Goal: Information Seeking & Learning: Learn about a topic

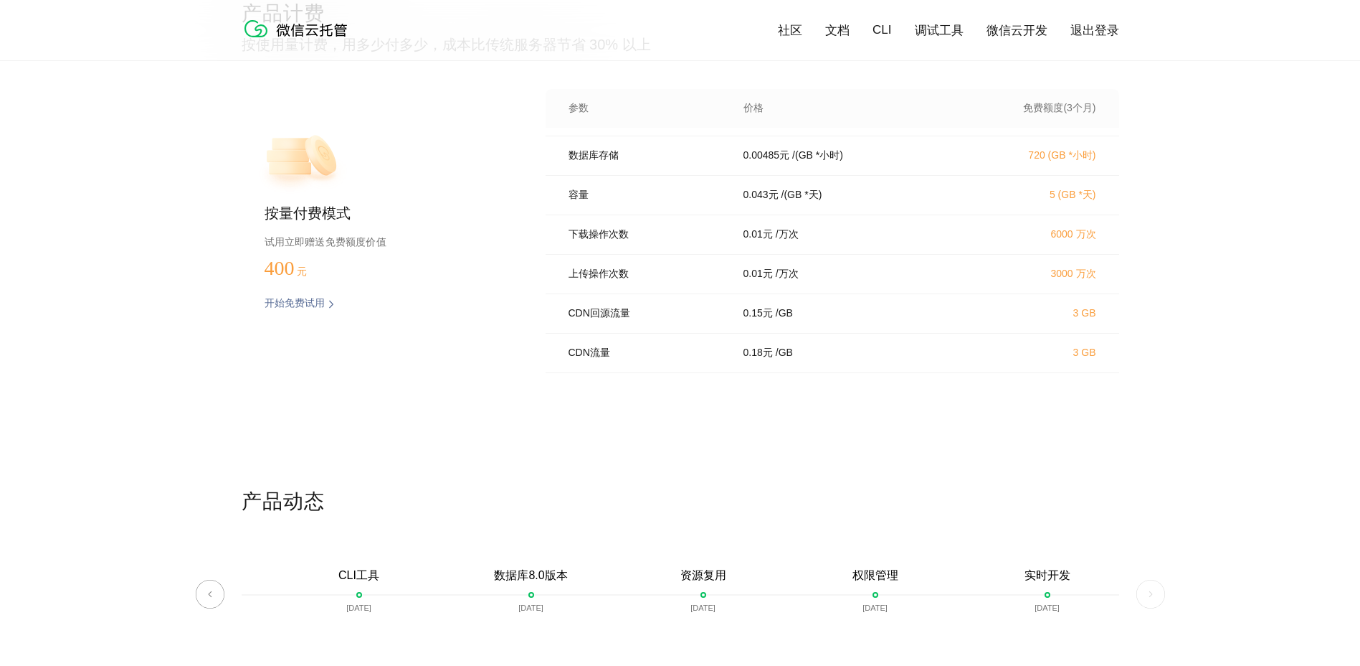
scroll to position [3227, 0]
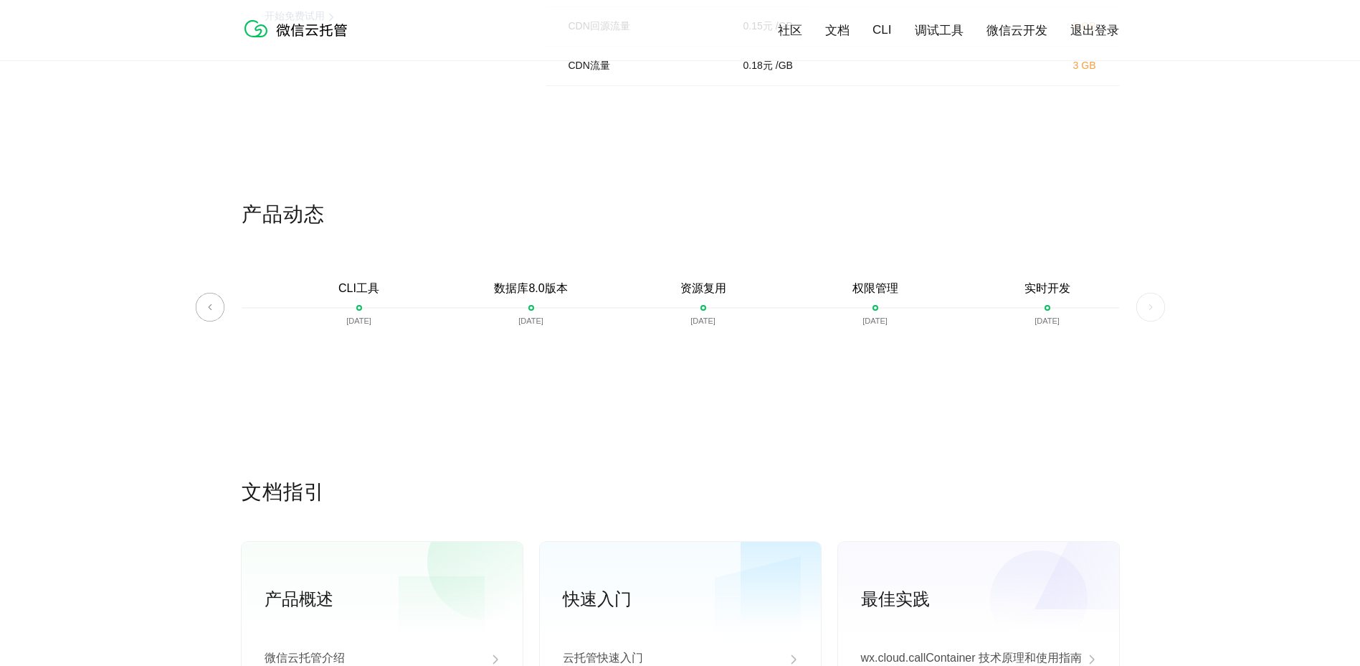
click at [1146, 307] on img at bounding box center [1151, 307] width 29 height 29
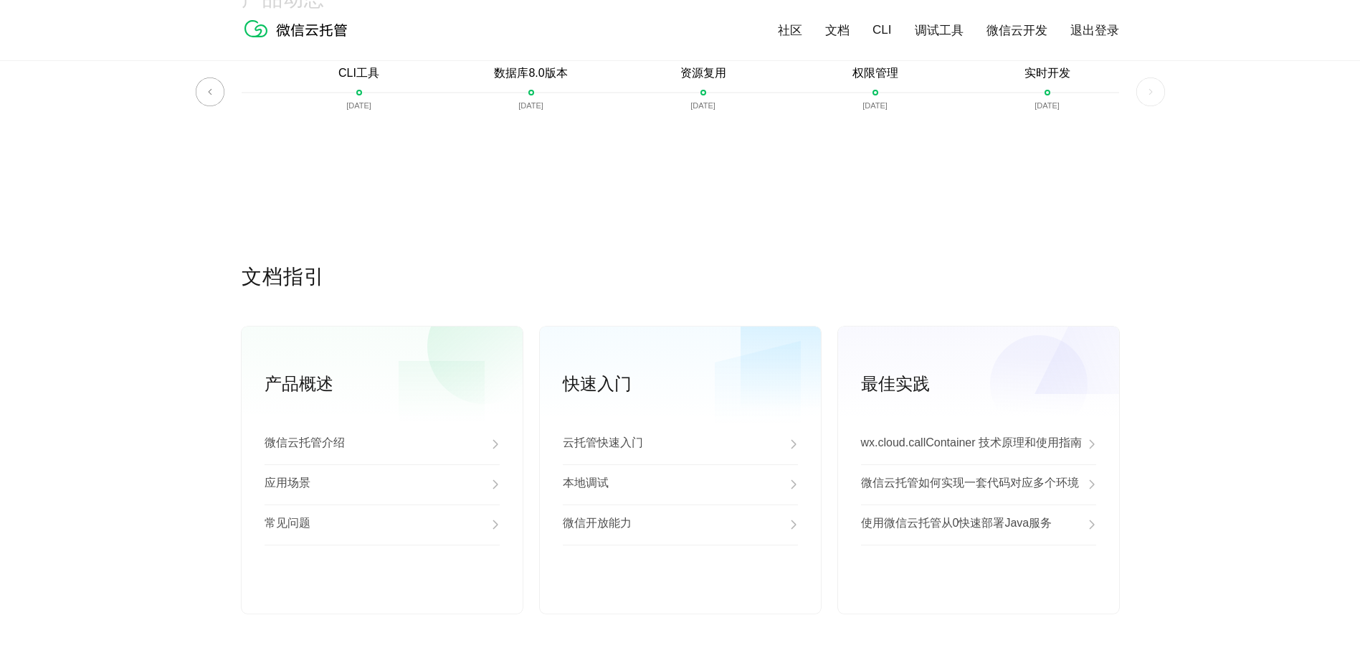
click at [234, 95] on div "产品动态 微信云托管开启内测 [DATE] 微信云托管公测 [DATE] 客服技术支持上线 [DATE] 自定义域名上线 [DATE] 资源包 [DATE] …" at bounding box center [680, 125] width 1360 height 278
click at [223, 95] on img at bounding box center [210, 91] width 29 height 29
click at [220, 95] on img at bounding box center [210, 91] width 29 height 29
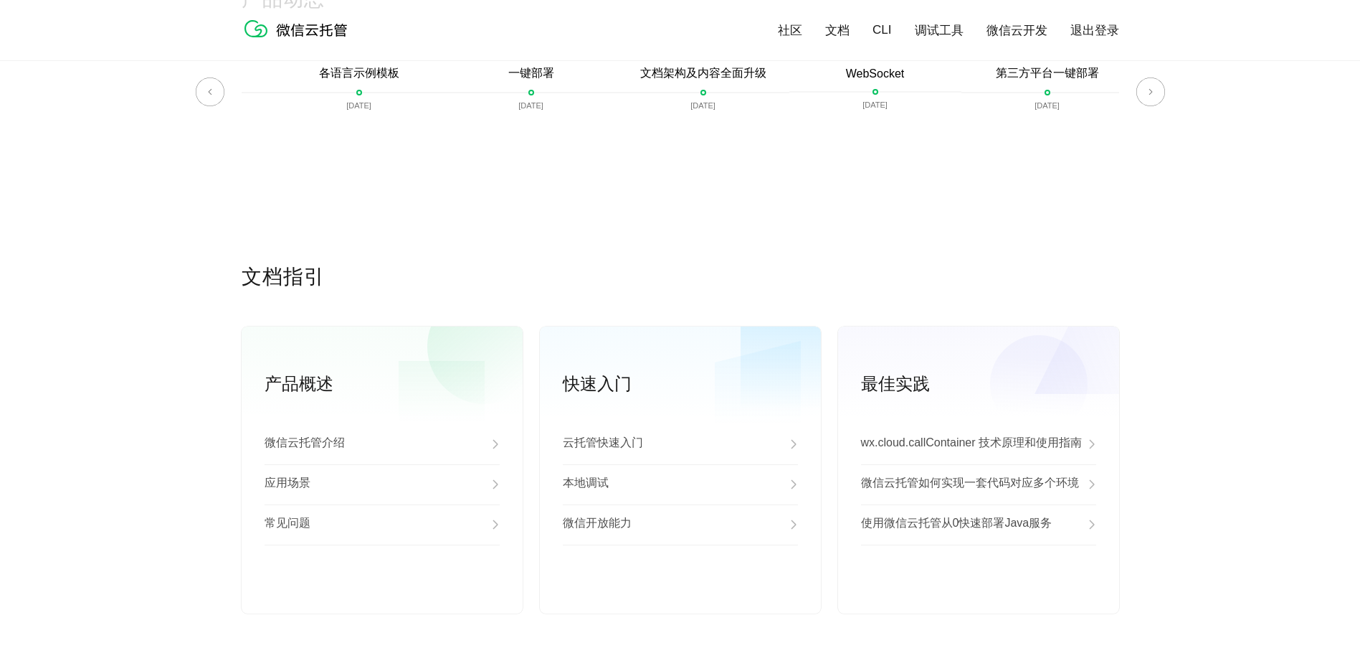
click at [1164, 93] on div "产品动态 微信云托管开启内测 [DATE] 微信云托管公测 [DATE] 客服技术支持上线 [DATE] 自定义域名上线 [DATE] 资源包 [DATE] …" at bounding box center [680, 125] width 1360 height 278
click at [1163, 93] on img at bounding box center [1151, 91] width 29 height 29
click at [1150, 95] on img at bounding box center [1151, 91] width 29 height 29
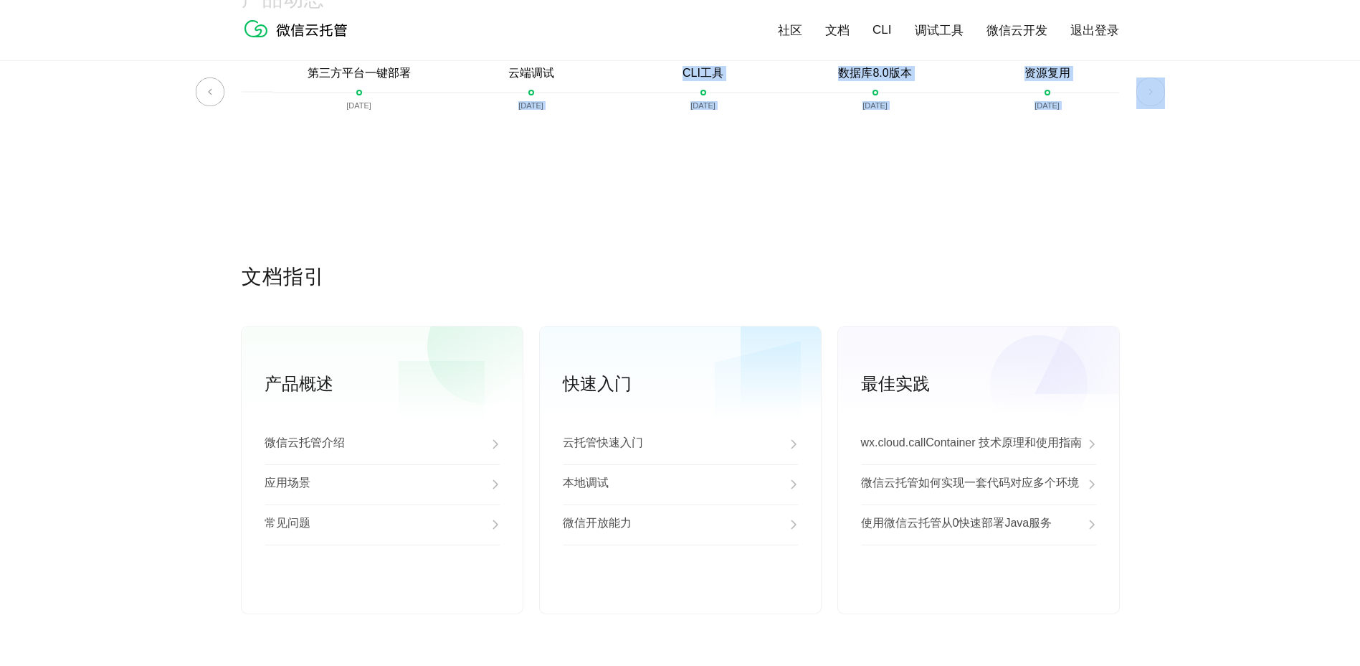
click at [1148, 96] on img at bounding box center [1151, 91] width 29 height 29
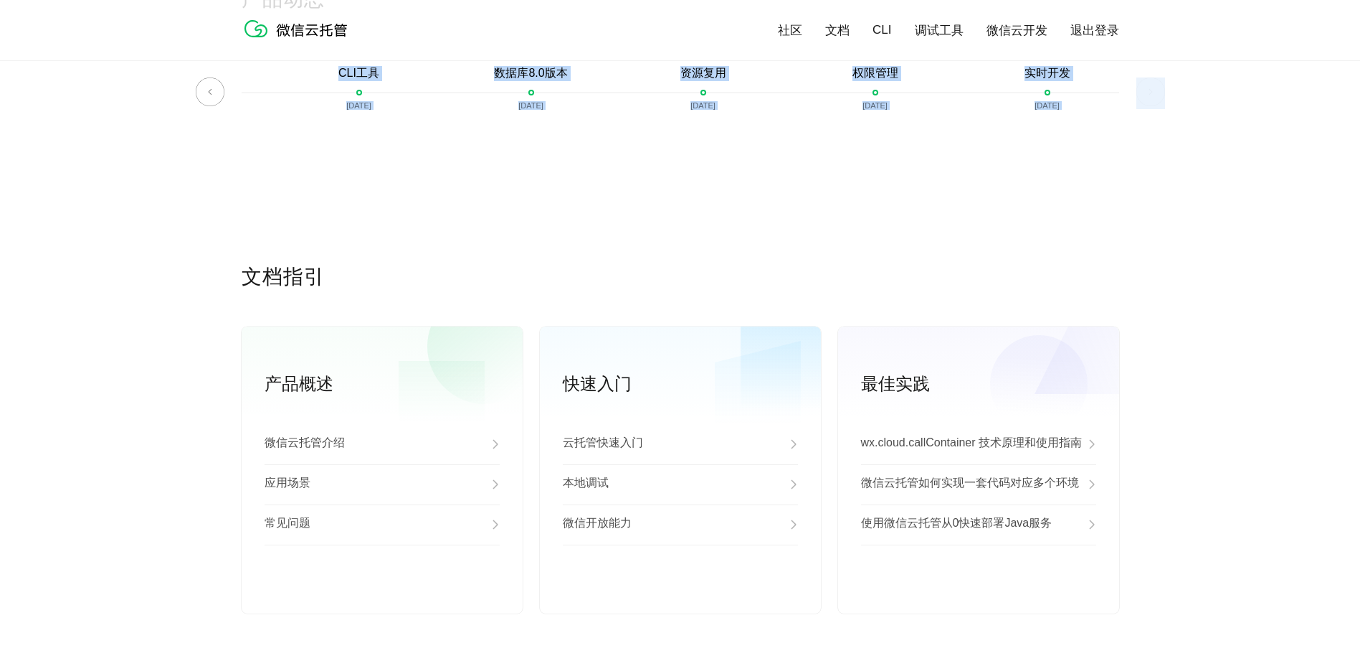
click at [1108, 131] on div "实时开发 [DATE]" at bounding box center [1048, 98] width 172 height 65
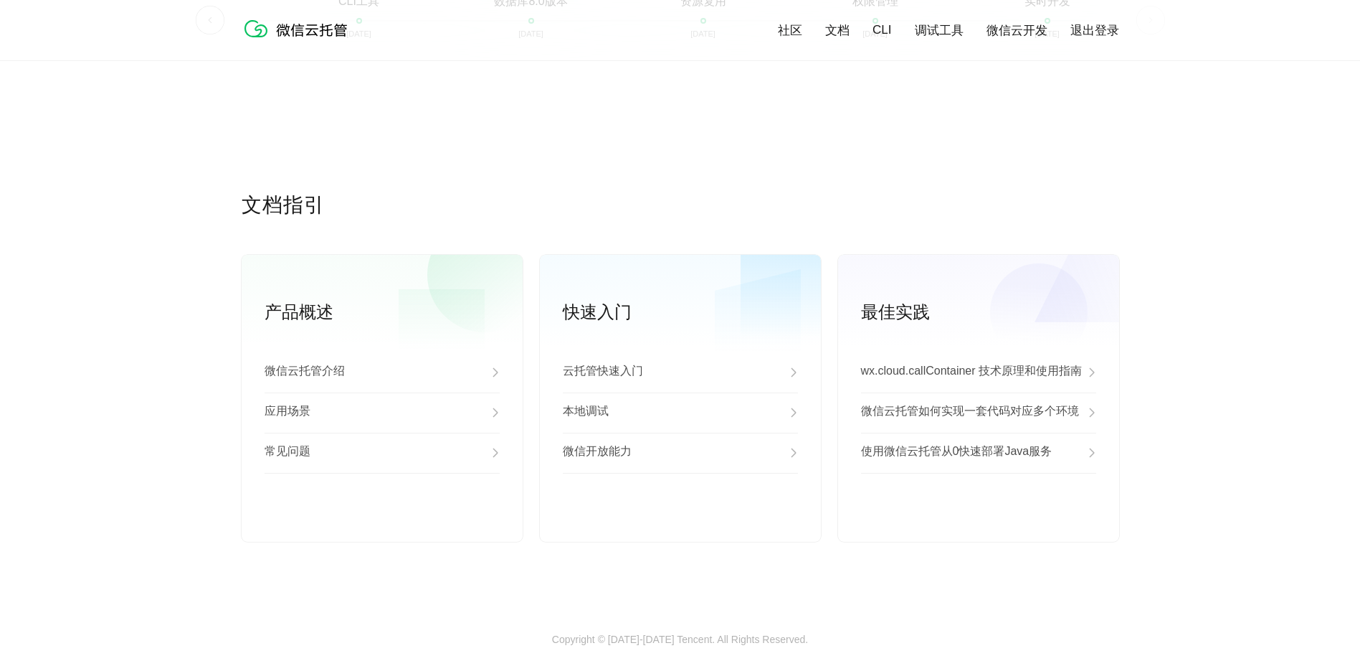
scroll to position [3545, 0]
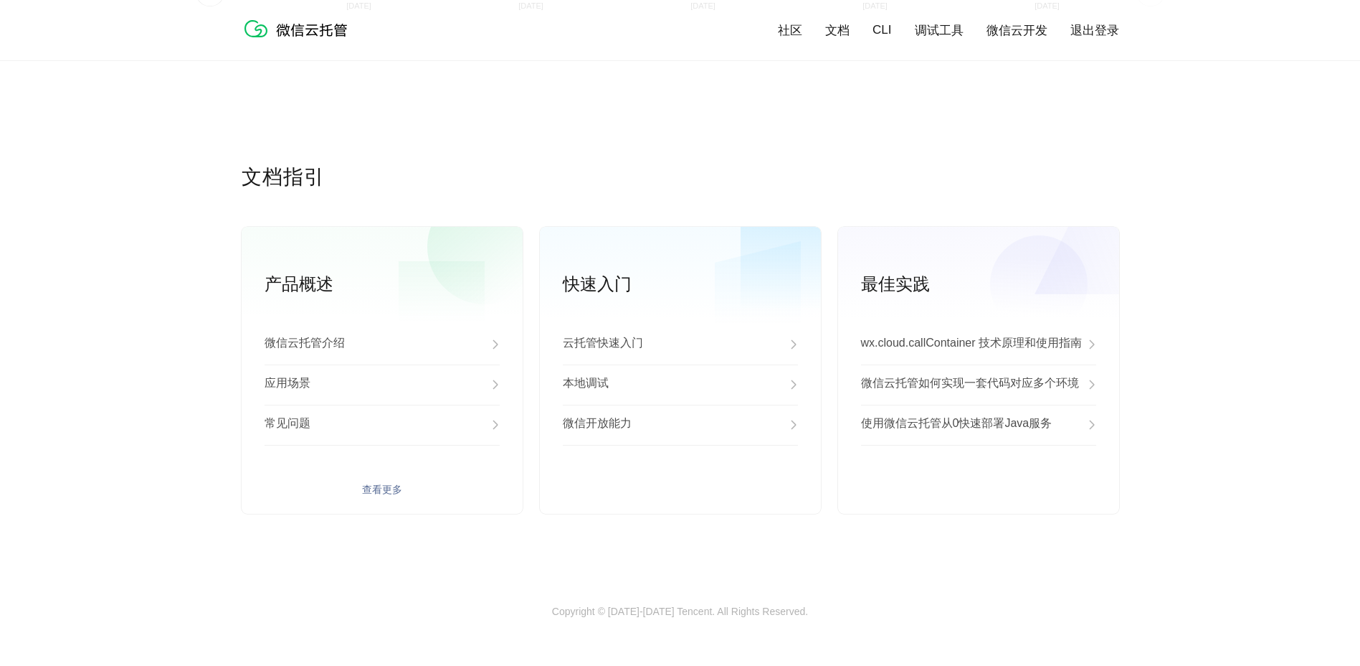
click at [379, 377] on div "应用场景" at bounding box center [382, 384] width 235 height 40
click at [968, 425] on p "使用微信云托管从0快速部署Java服务" at bounding box center [956, 424] width 191 height 17
